Goal: Task Accomplishment & Management: Complete application form

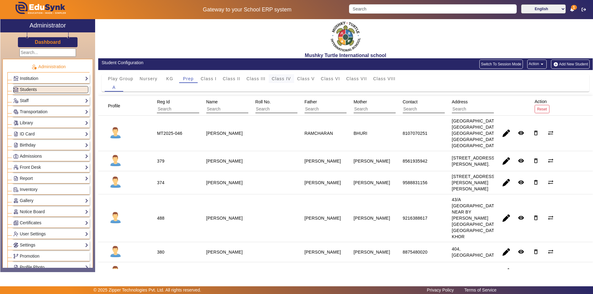
click at [286, 76] on span "Class IV" at bounding box center [281, 78] width 19 height 9
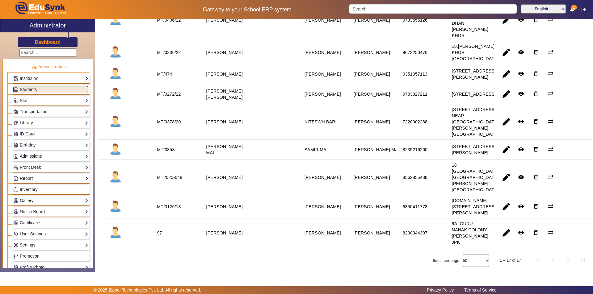
scroll to position [340, 0]
click at [503, 129] on span "button" at bounding box center [506, 122] width 15 height 15
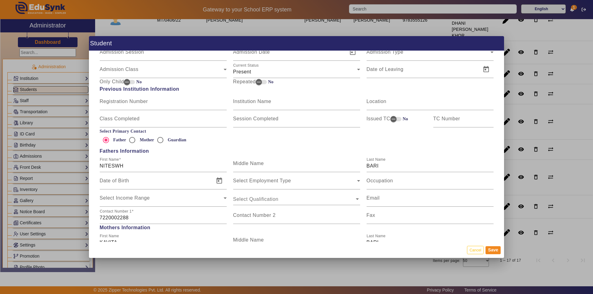
scroll to position [371, 0]
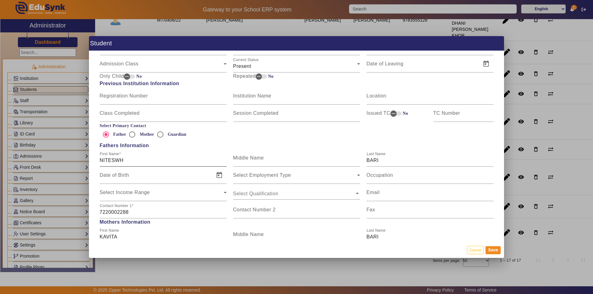
click at [128, 159] on input "NITESWH" at bounding box center [163, 160] width 127 height 7
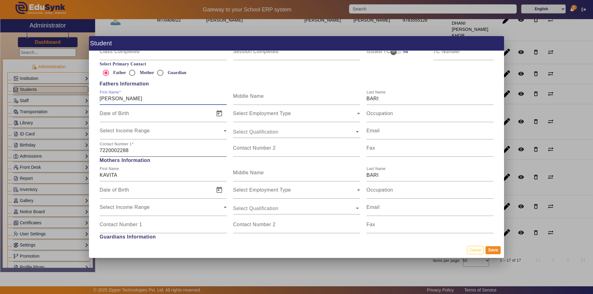
scroll to position [463, 0]
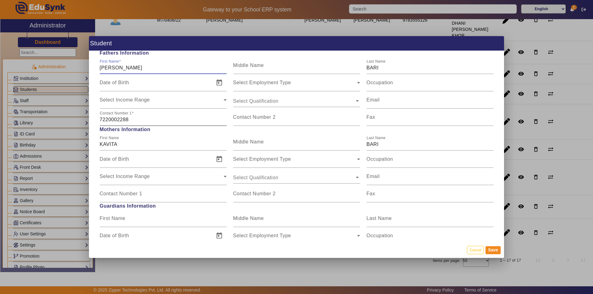
type input "[PERSON_NAME]"
drag, startPoint x: 131, startPoint y: 119, endPoint x: 88, endPoint y: 121, distance: 43.0
click at [88, 121] on div "Student Personal Information First Name [PERSON_NAME] Middle Name Last Name BAR…" at bounding box center [296, 147] width 593 height 294
click at [143, 198] on input "Contact Number 1" at bounding box center [163, 196] width 127 height 7
type input "7220002299"
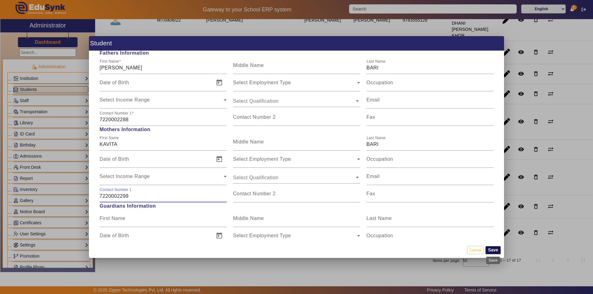
click at [493, 250] on button "Save" at bounding box center [493, 251] width 15 height 8
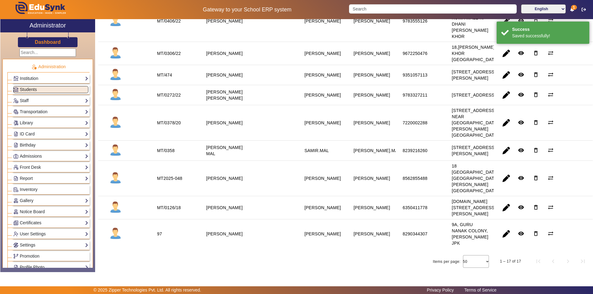
scroll to position [340, 0]
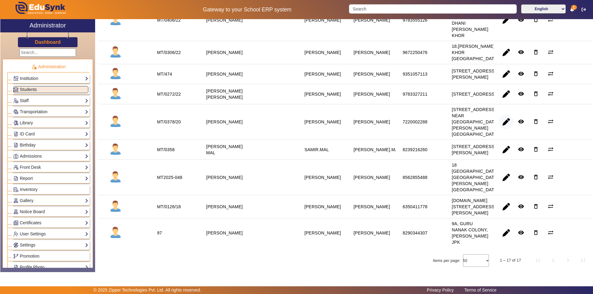
click at [505, 129] on span "button" at bounding box center [506, 122] width 15 height 15
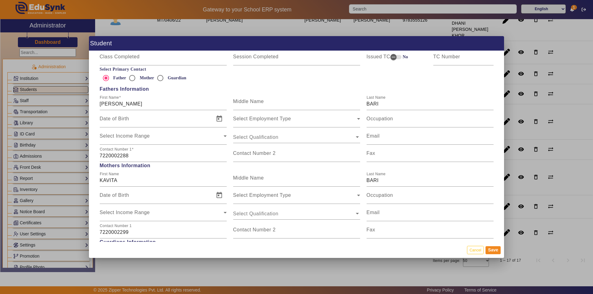
scroll to position [433, 0]
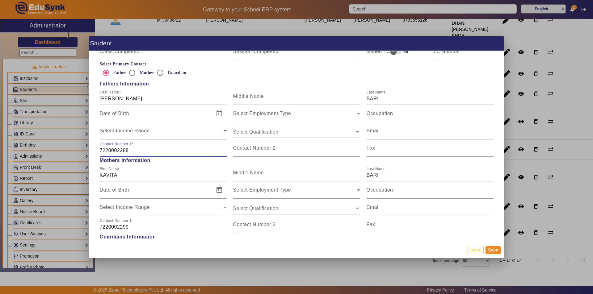
drag, startPoint x: 132, startPoint y: 150, endPoint x: 93, endPoint y: 153, distance: 39.6
click at [92, 151] on div "Personal Information First Name [PERSON_NAME] Middle Name Last Name BARI Date o…" at bounding box center [296, 146] width 415 height 191
click at [249, 153] on input "Contact Number 2" at bounding box center [296, 150] width 127 height 7
paste input "7220002288"
type input "7220002288"
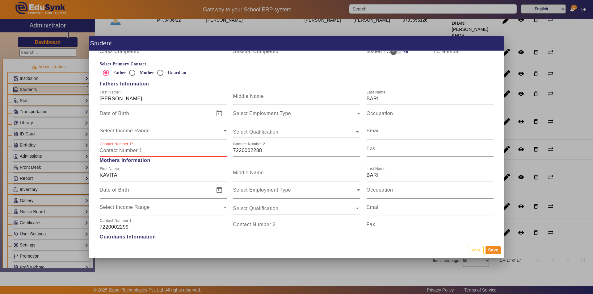
click at [125, 154] on input "Contact Number 1" at bounding box center [163, 150] width 127 height 7
type input "7737625313"
click at [491, 251] on button "Save" at bounding box center [493, 251] width 15 height 8
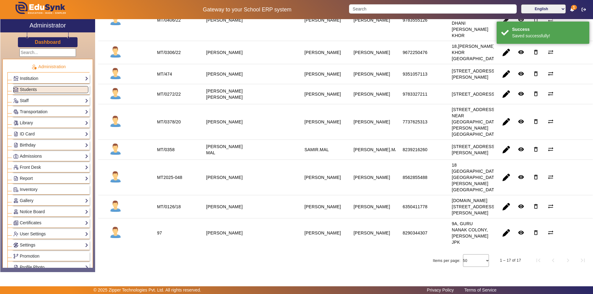
scroll to position [371, 0]
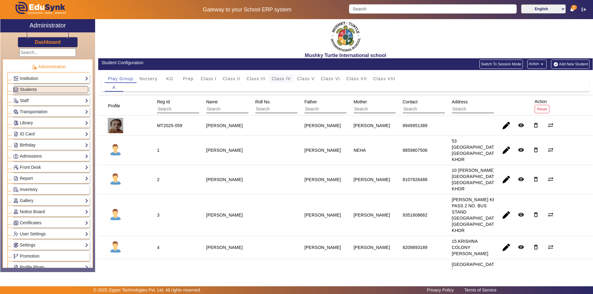
click at [285, 79] on span "Class IV" at bounding box center [281, 79] width 19 height 4
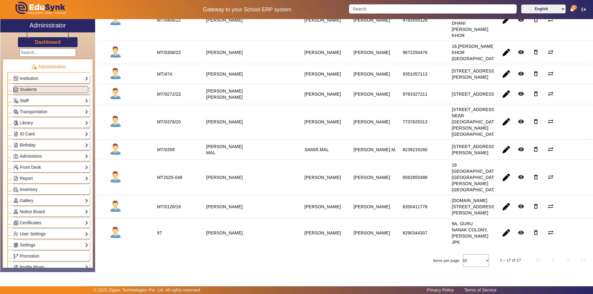
scroll to position [402, 0]
